Goal: Transaction & Acquisition: Purchase product/service

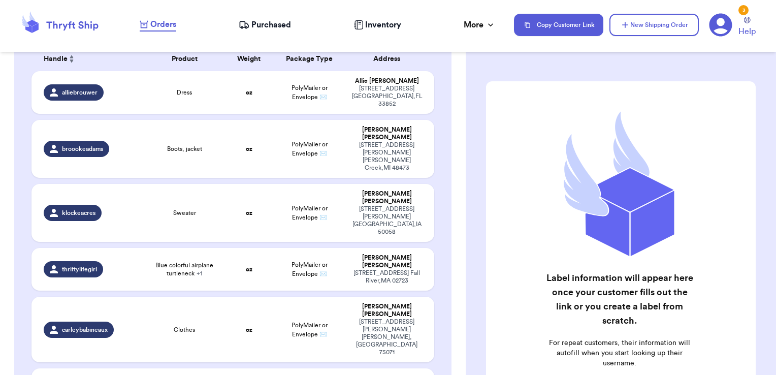
scroll to position [345, 0]
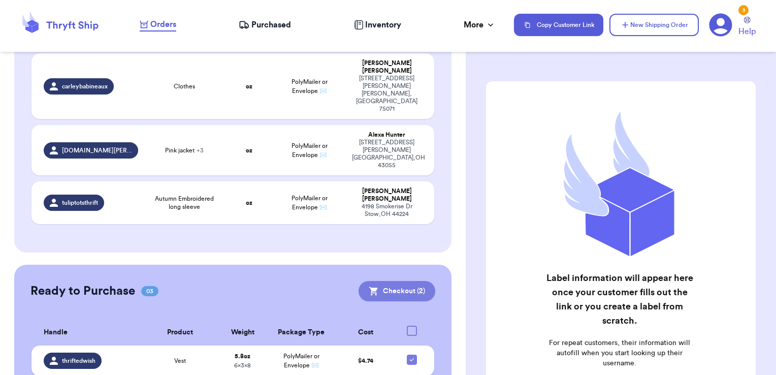
click at [384, 281] on button "Checkout ( 2 )" at bounding box center [397, 291] width 77 height 20
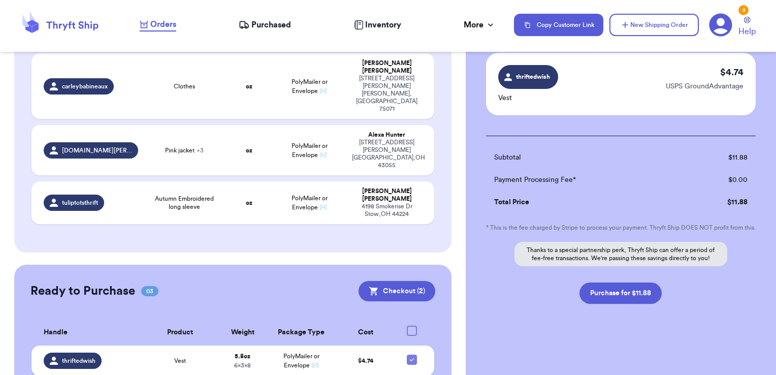
scroll to position [152, 0]
click at [639, 298] on button "Purchase for $11.88" at bounding box center [620, 292] width 82 height 21
checkbox input "false"
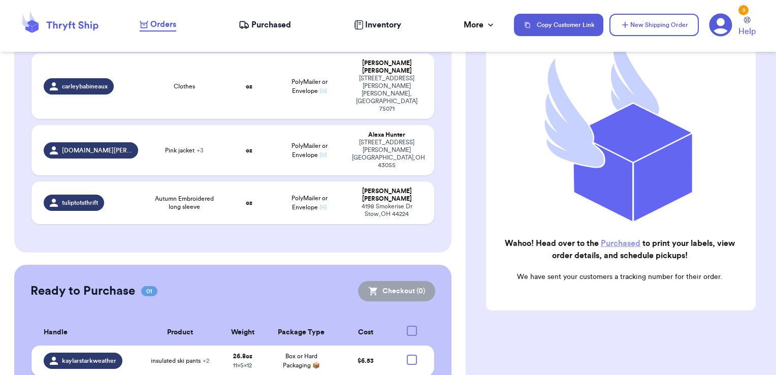
scroll to position [272, 0]
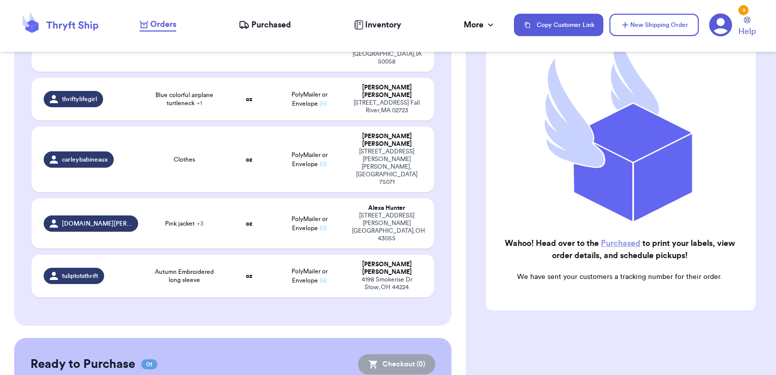
click at [620, 239] on link "Purchased" at bounding box center [621, 243] width 40 height 8
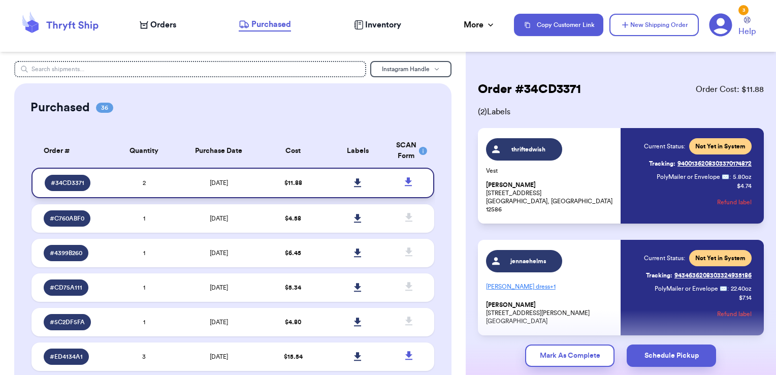
click at [354, 178] on icon at bounding box center [357, 182] width 7 height 9
